Goal: Task Accomplishment & Management: Manage account settings

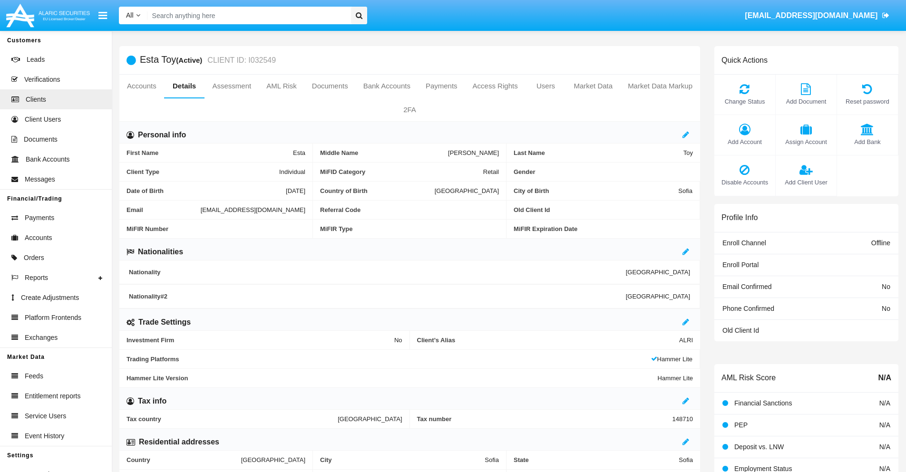
click at [593, 86] on link "Market Data" at bounding box center [593, 86] width 54 height 23
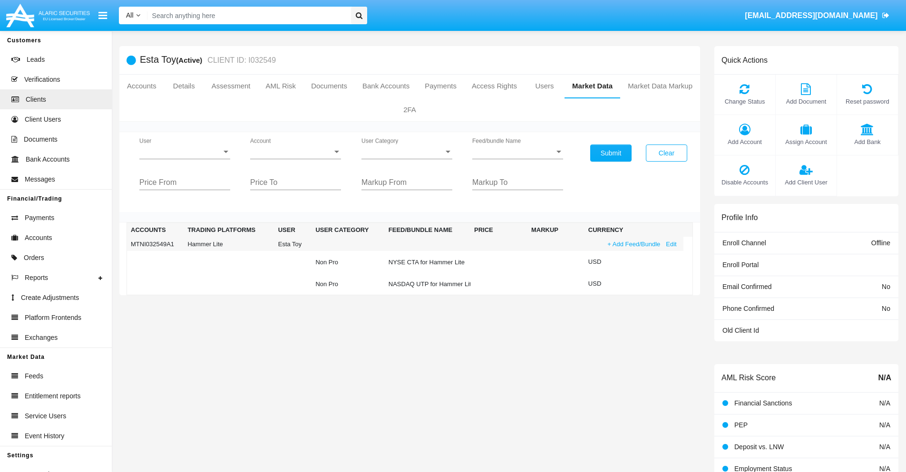
click at [633, 244] on link "+ Add Feed/Bundle" at bounding box center [634, 244] width 59 height 10
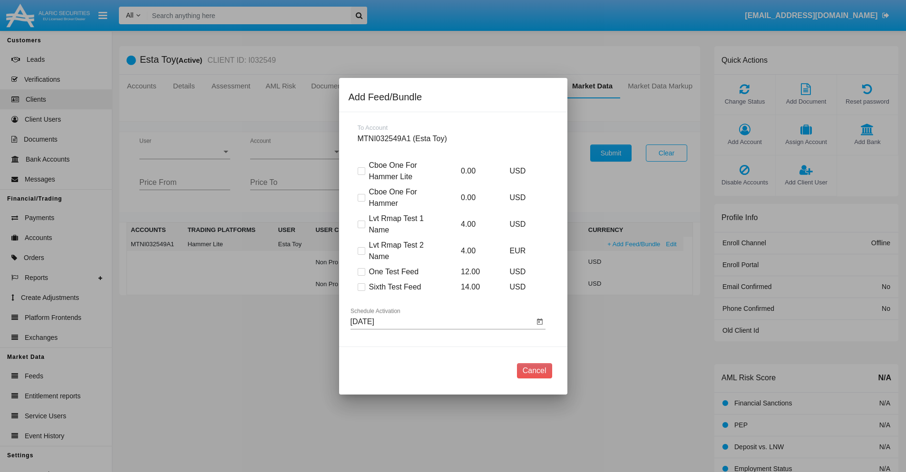
click at [361, 287] on span at bounding box center [362, 288] width 8 height 8
click at [361, 291] on input "Sixth Test Feed" at bounding box center [361, 291] width 0 height 0
checkbox input "true"
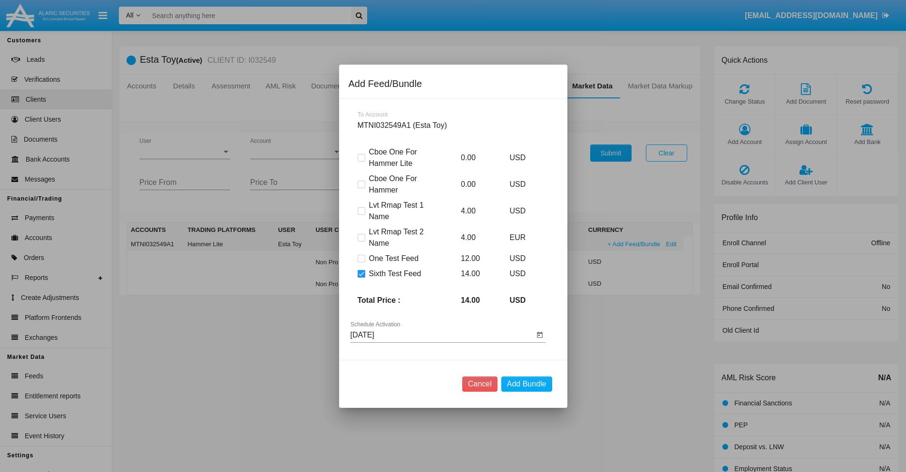
click at [442, 335] on input "[DATE]" at bounding box center [443, 335] width 184 height 9
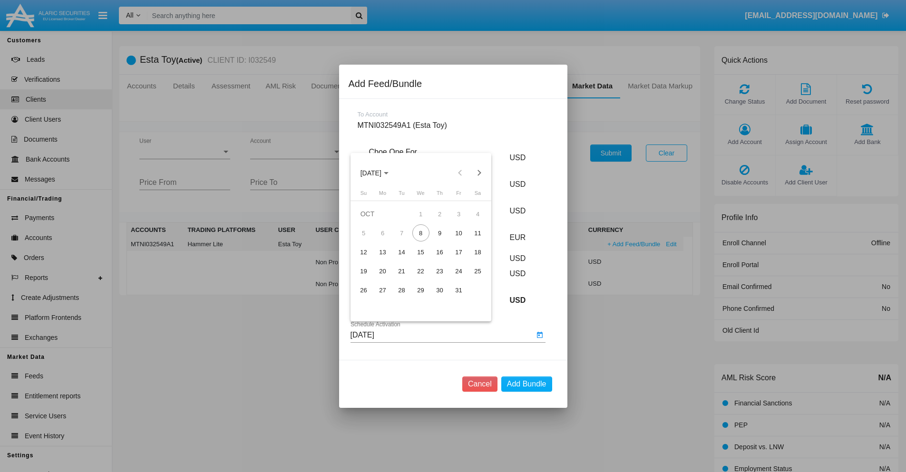
click at [379, 173] on span "[DATE]" at bounding box center [371, 173] width 21 height 8
click at [471, 259] on div "2027" at bounding box center [471, 259] width 30 height 17
click at [471, 259] on div "DEC" at bounding box center [471, 259] width 30 height 17
click at [459, 233] on div "10" at bounding box center [459, 233] width 17 height 17
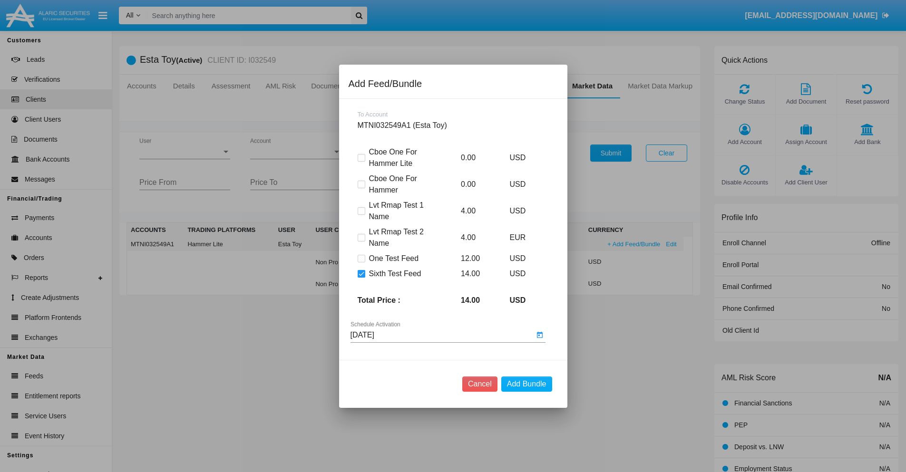
type input "[DATE]"
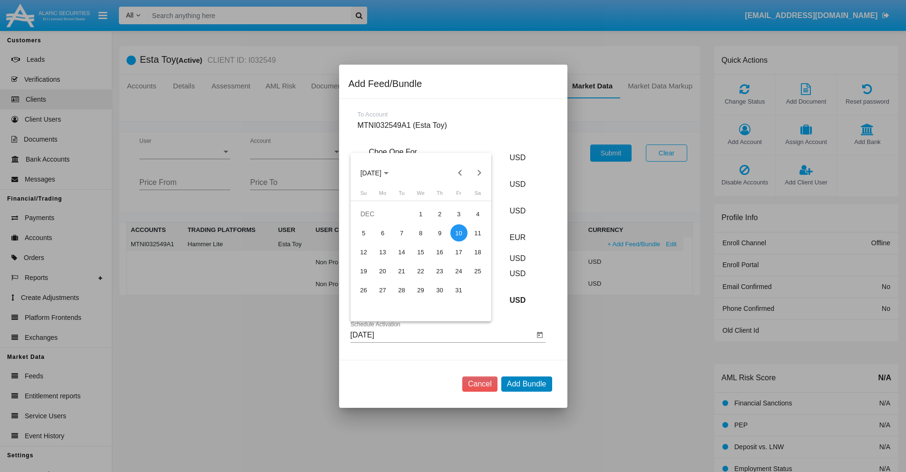
click at [527, 384] on button "Add Bundle" at bounding box center [526, 384] width 51 height 15
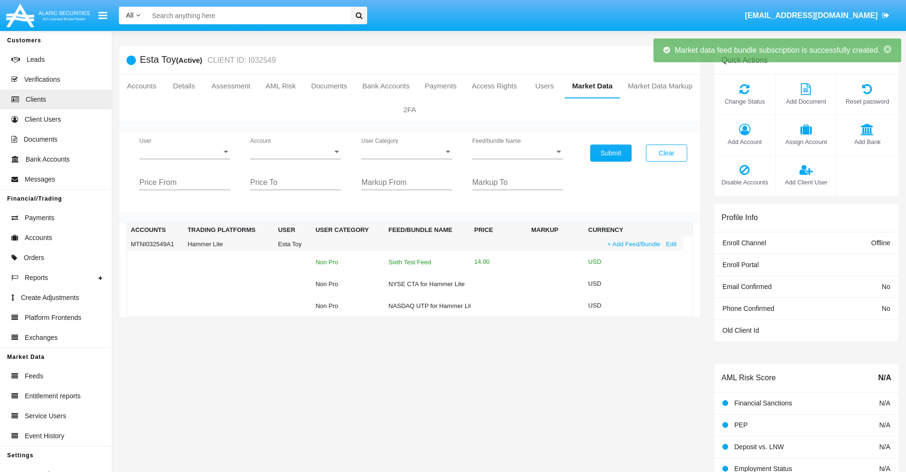
click at [426, 262] on div "Sixth Test Feed" at bounding box center [428, 262] width 78 height 6
